Goal: Task Accomplishment & Management: Manage account settings

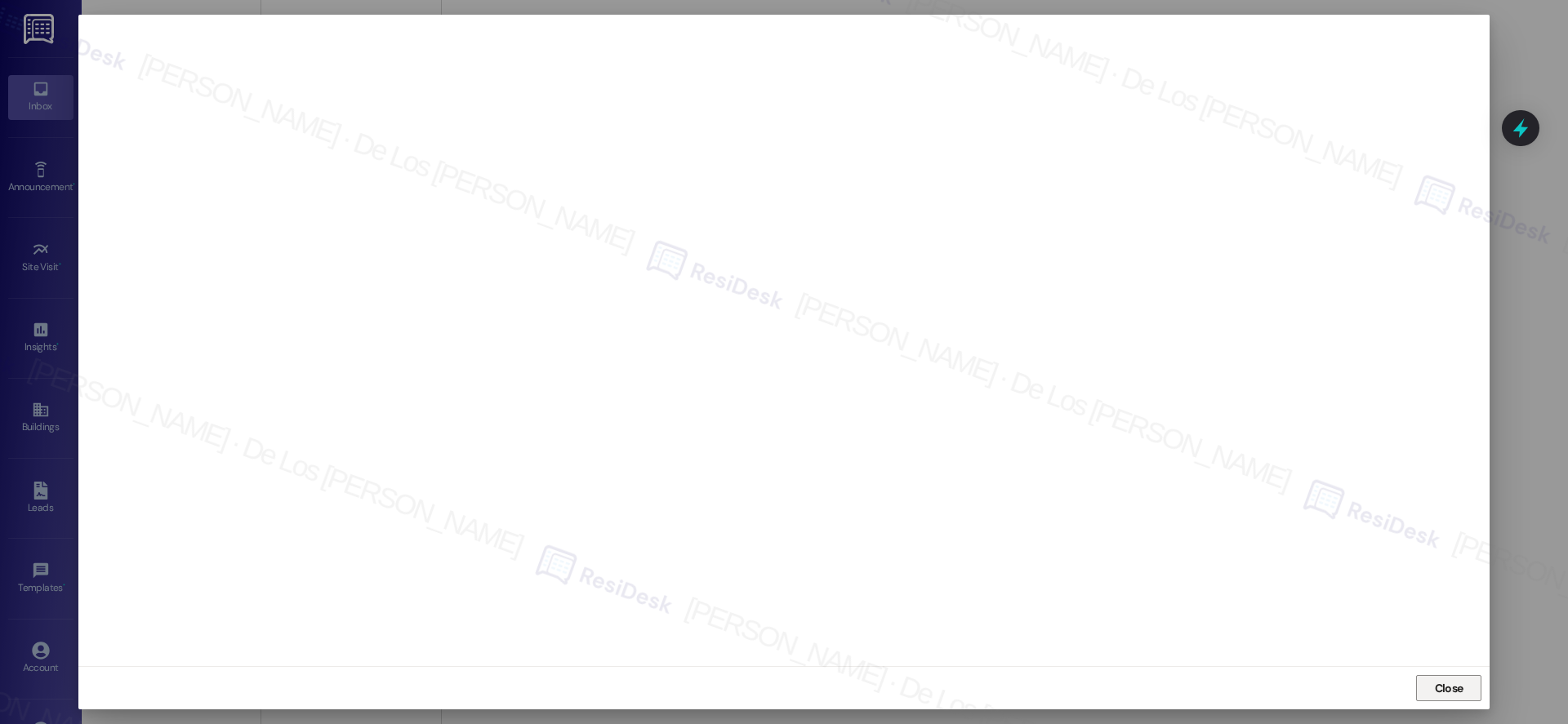
click at [1444, 690] on span "Close" at bounding box center [1449, 689] width 29 height 17
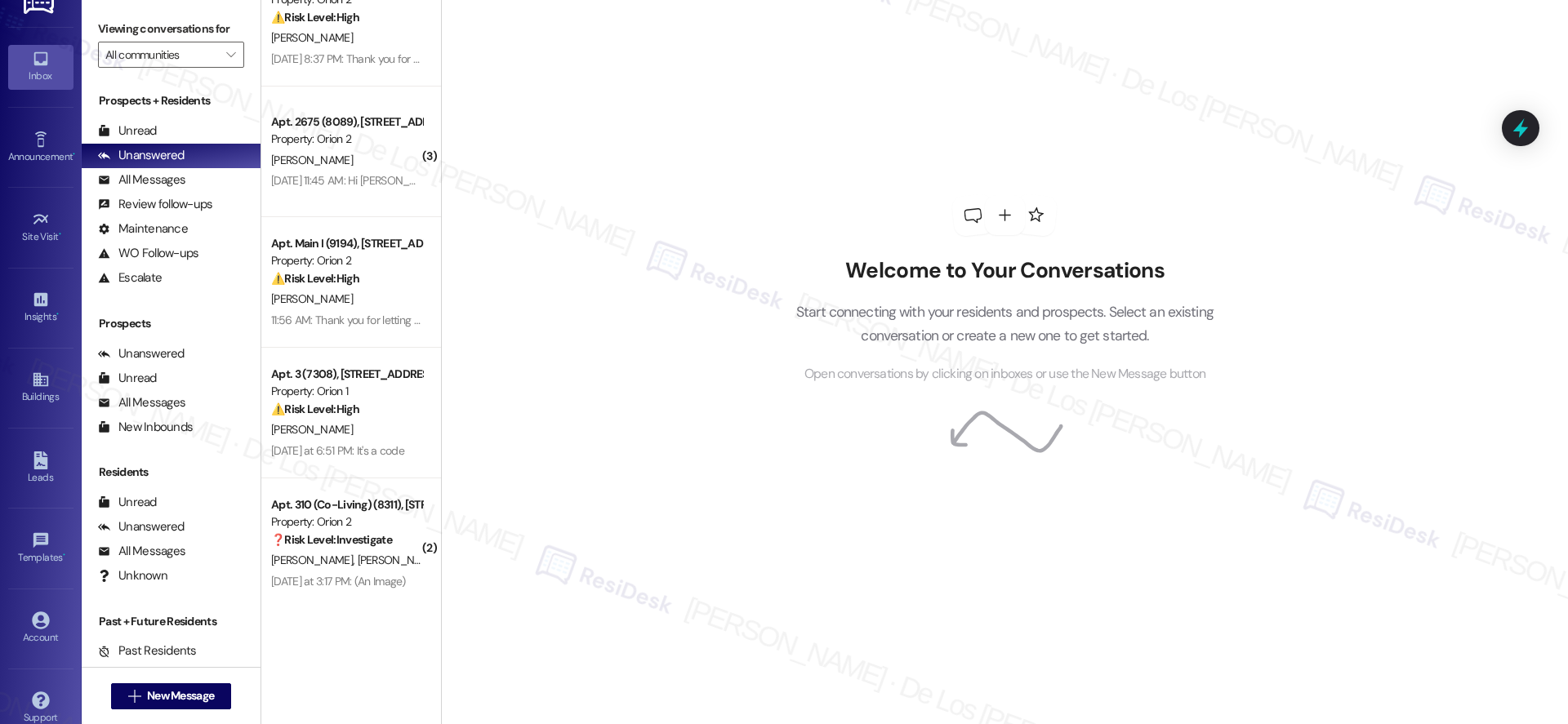
scroll to position [47, 0]
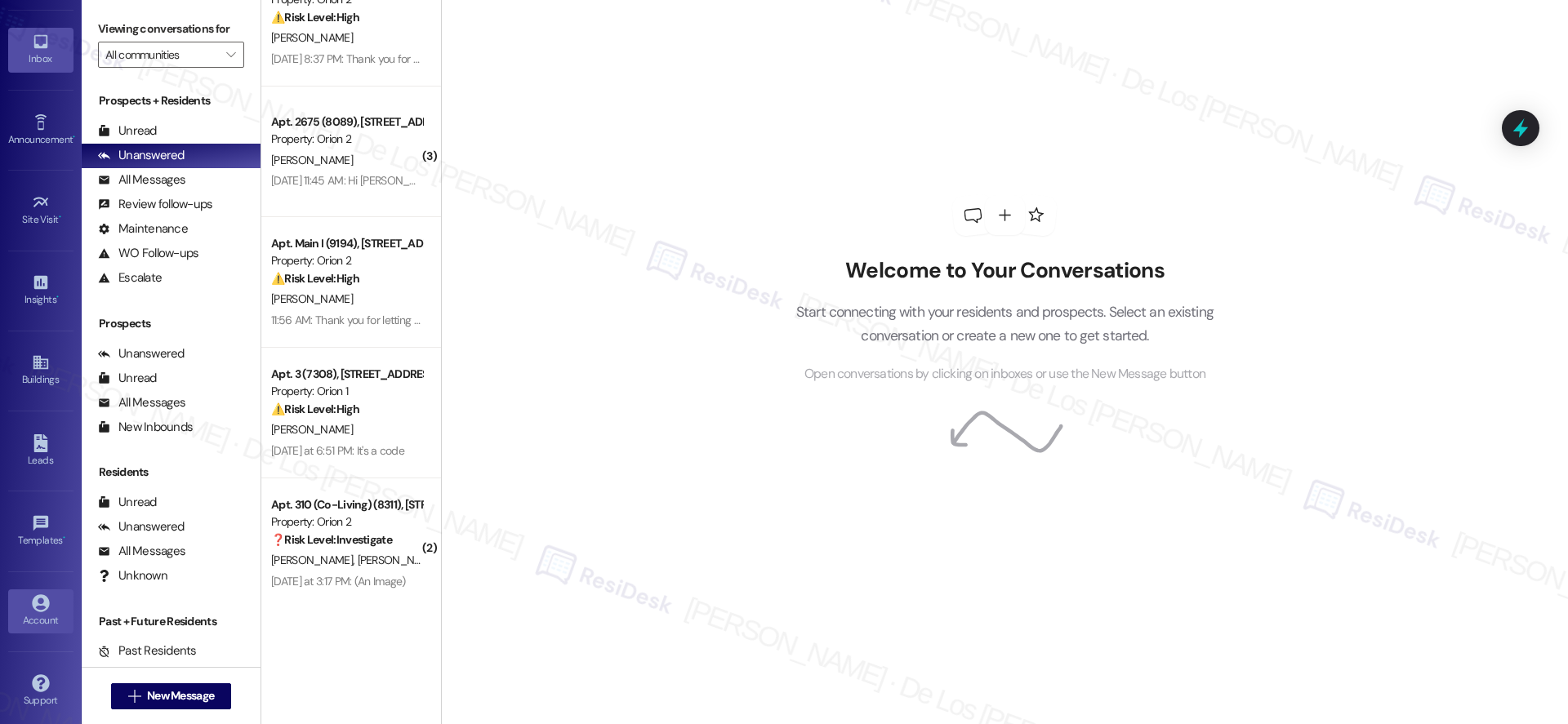
click at [34, 595] on icon at bounding box center [40, 603] width 17 height 17
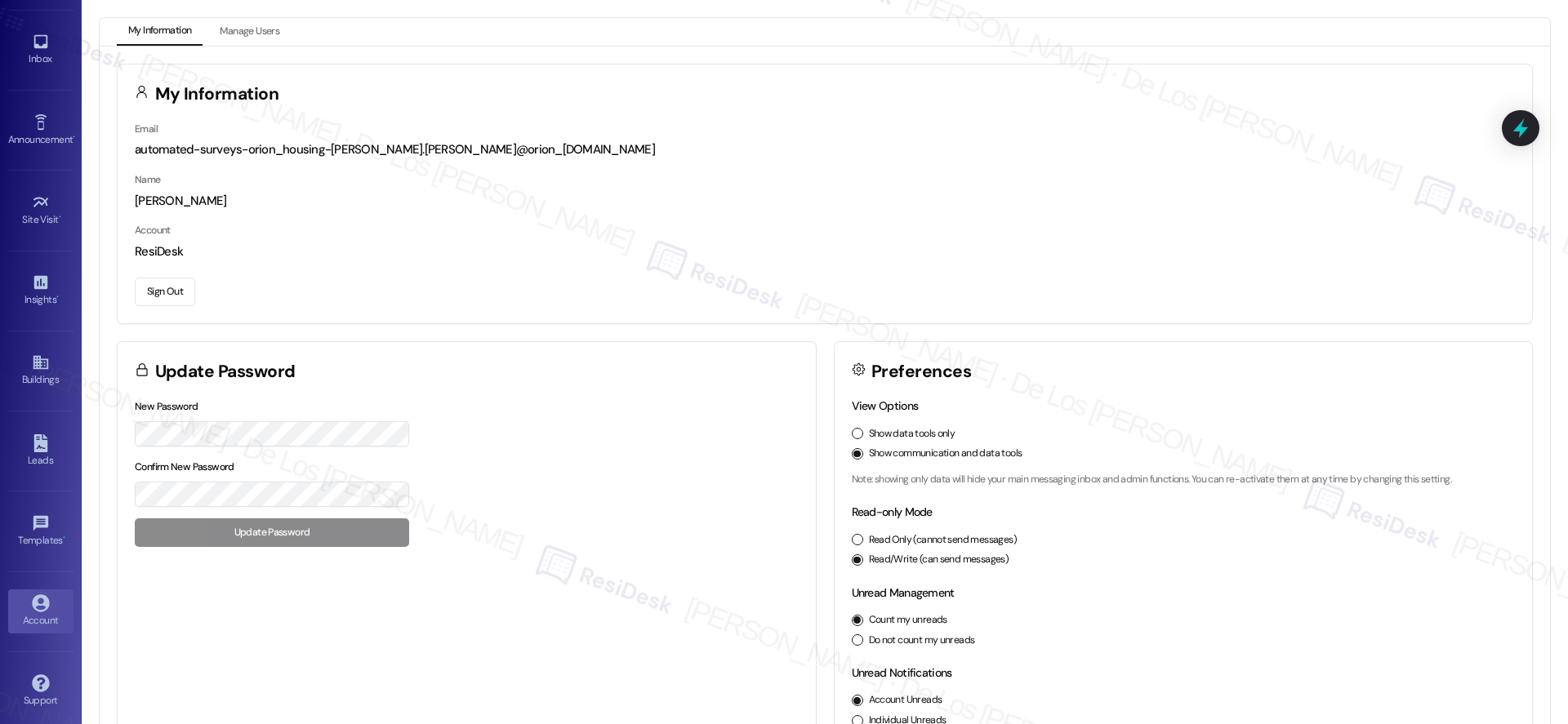
click at [174, 284] on button "Sign Out" at bounding box center [165, 292] width 60 height 29
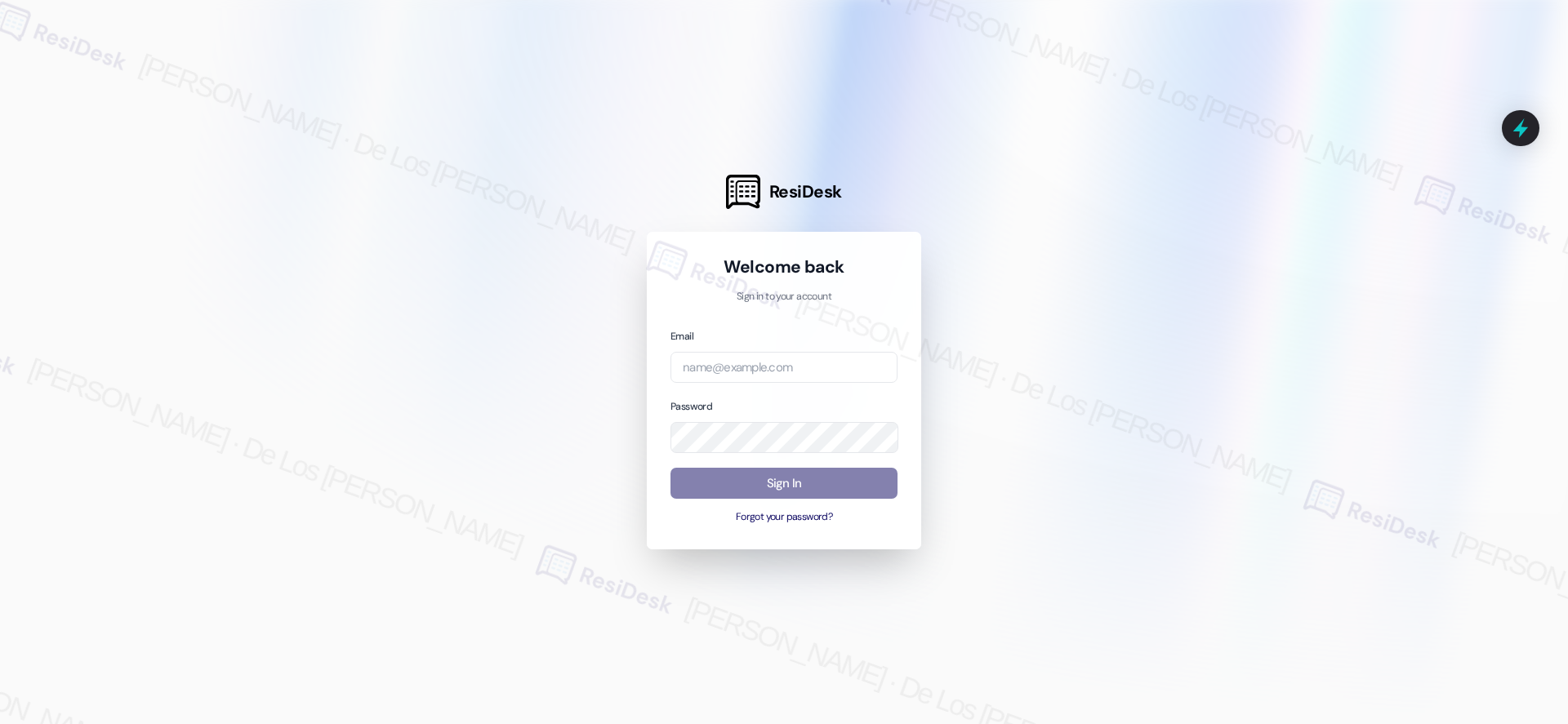
drag, startPoint x: 1399, startPoint y: 215, endPoint x: 1379, endPoint y: 223, distance: 21.5
click at [1399, 216] on div at bounding box center [784, 362] width 1568 height 724
click at [874, 367] on body "ResiDesk Welcome back Sign in to your account Email Password Sign In Forgot you…" at bounding box center [784, 362] width 1568 height 724
paste input "automated-surveys-crawford_hoying-resen.six@crawford_[DOMAIN_NAME]"
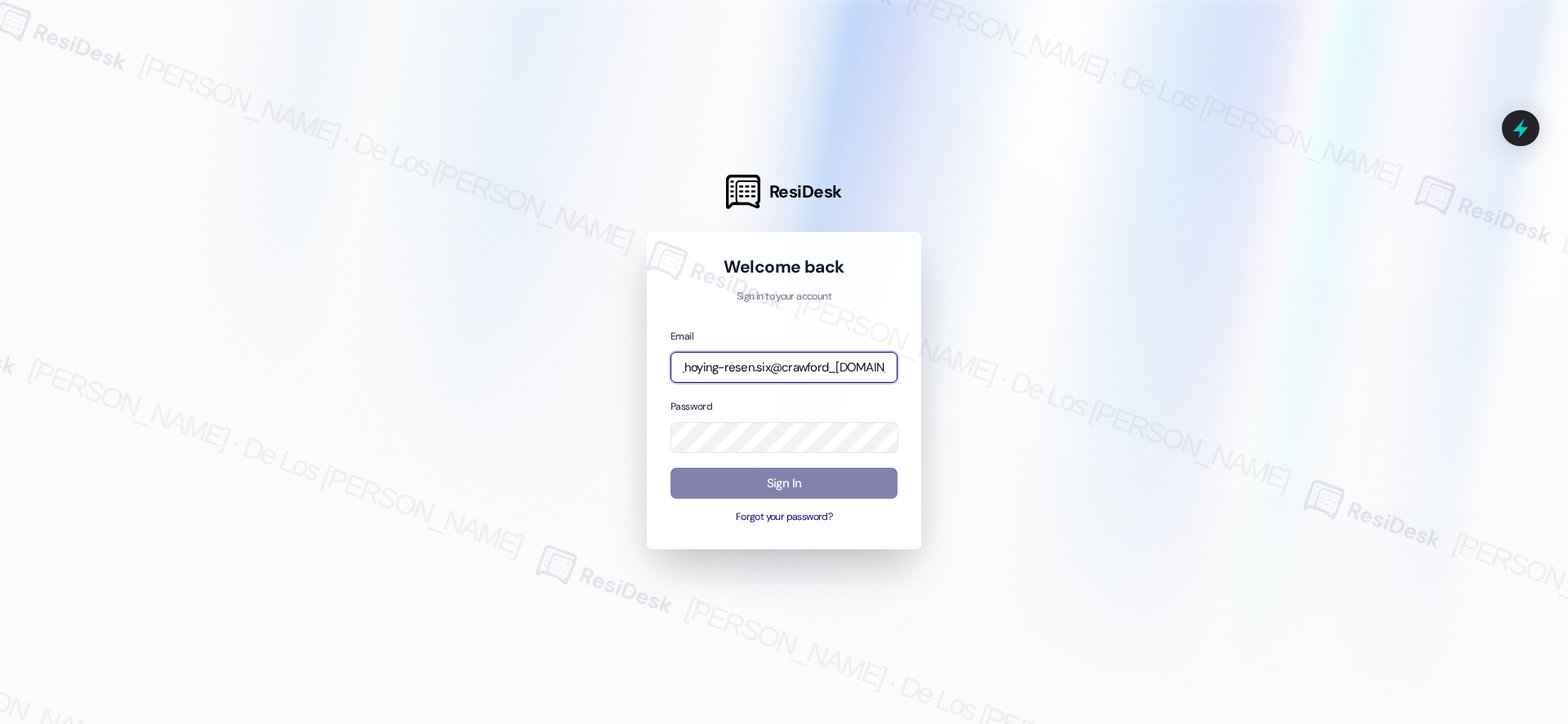
type input "automated-surveys-crawford_hoying-resen.six@crawford_[DOMAIN_NAME]"
